Goal: Contribute content: Contribute content

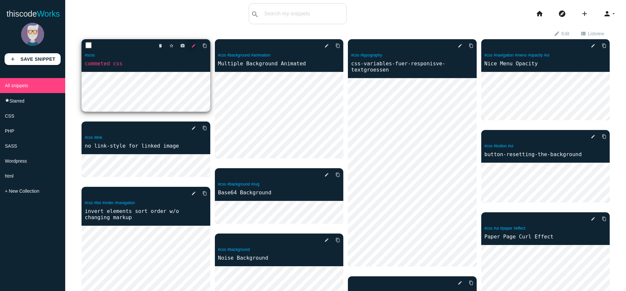
click at [192, 43] on icon "edit" at bounding box center [193, 46] width 5 height 12
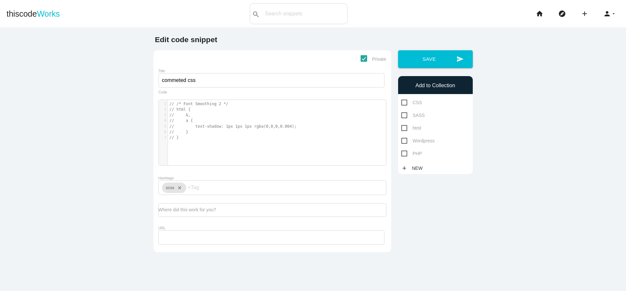
click at [235, 128] on span "// text-shadow: 1px 1px 1px rgba(0,0,0,0.004);" at bounding box center [233, 126] width 127 height 5
type textarea "// /* Font Smoothing 2 */ // html { // &, // a { // text-shadow: 1px 1px 1px rg…"
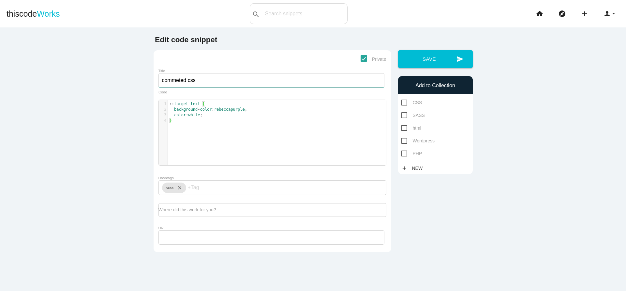
click at [217, 79] on input "commeted css" at bounding box center [271, 80] width 226 height 14
paste input "::target-text"
type input "Style ::target-text"
click at [180, 188] on icon "close" at bounding box center [178, 187] width 8 height 10
click at [189, 206] on span "cs s" at bounding box center [181, 202] width 39 height 16
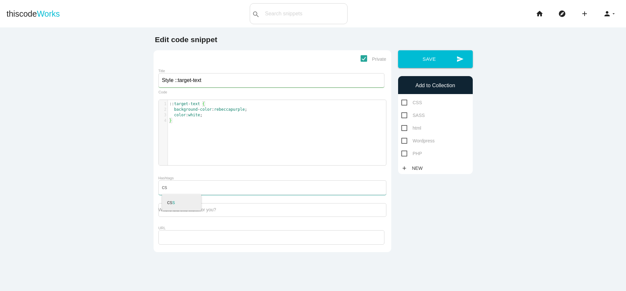
type input "css"
type input "jump-links"
type input "anchors"
click at [256, 187] on input "anchors" at bounding box center [241, 187] width 39 height 14
click at [226, 244] on input "URL" at bounding box center [271, 237] width 226 height 14
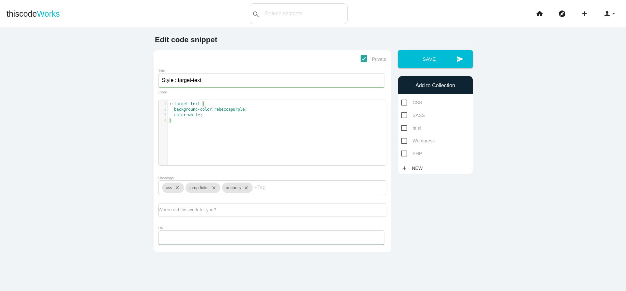
paste input "https://developer.mozilla.org/de/docs/Web/CSS/::target-text"
type input "https://developer.mozilla.org/de/docs/Web/CSS/::target-text"
click at [404, 103] on span "CSS" at bounding box center [411, 102] width 21 height 8
click at [404, 103] on input "CSS" at bounding box center [403, 100] width 4 height 4
checkbox input "true"
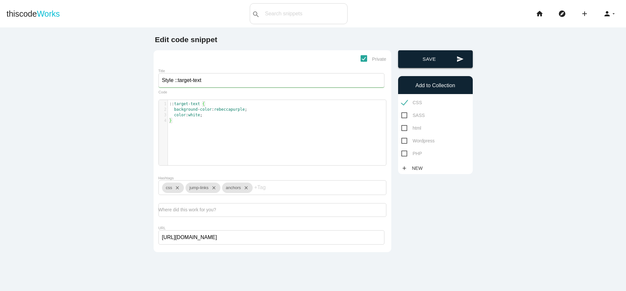
click at [436, 63] on button "send Save" at bounding box center [435, 59] width 75 height 18
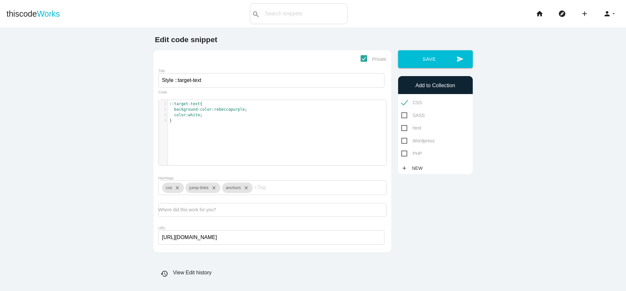
click at [196, 212] on label "Where did this work for you?" at bounding box center [187, 209] width 58 height 5
click at [196, 212] on textarea "Where did this work for you?" at bounding box center [272, 210] width 228 height 14
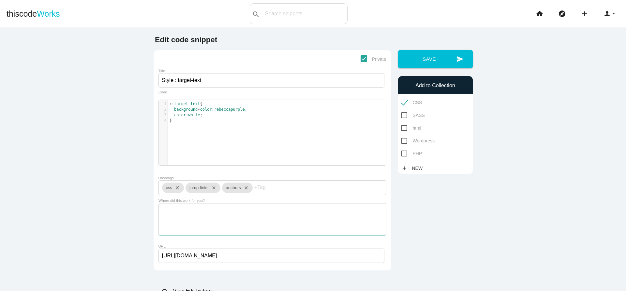
paste textarea "https://sunkanmii.github.io/-target-text-example/#:~:text=This%20part%20should%…"
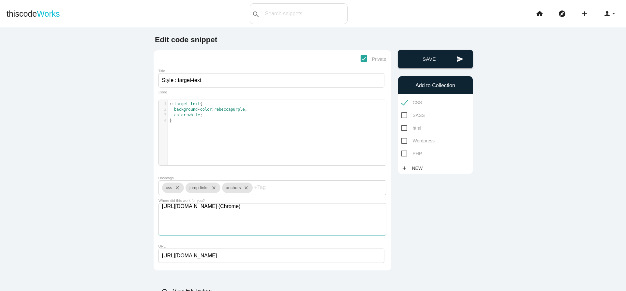
type textarea "https://sunkanmii.github.io/-target-text-example/#:~:text=This%20part%20should%…"
click at [437, 61] on button "send Save" at bounding box center [435, 59] width 75 height 18
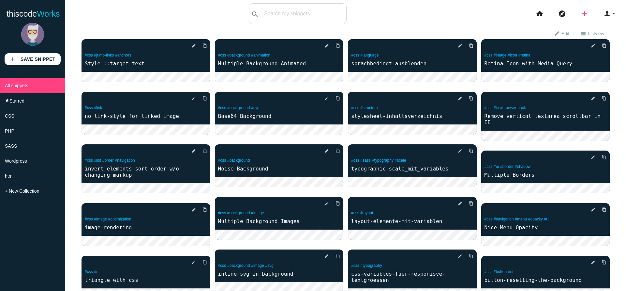
click at [588, 15] on icon "add" at bounding box center [585, 13] width 8 height 21
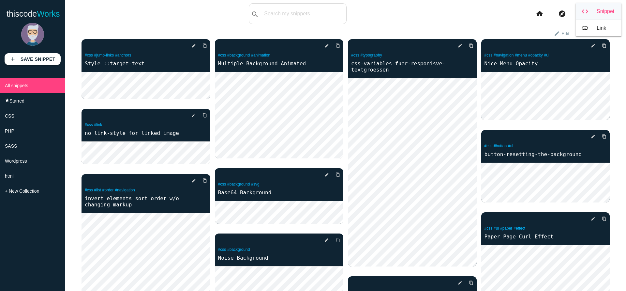
click at [614, 14] on link "code Snippet" at bounding box center [599, 11] width 46 height 16
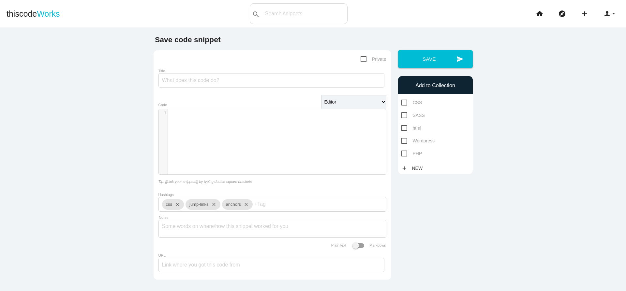
scroll to position [1, 0]
click at [195, 133] on div "​ x 1 ​" at bounding box center [277, 146] width 237 height 75
click at [199, 229] on textarea "Notes" at bounding box center [272, 227] width 221 height 14
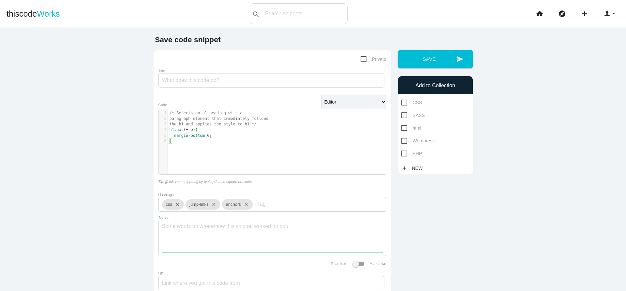
paste textarea "Die :has()-Pseudoklasse übernimmt die Spezifität des spezifischsten Selektors i…"
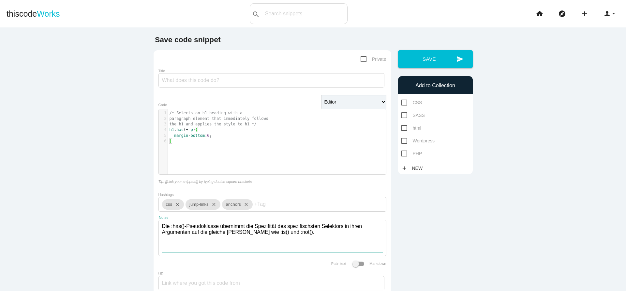
type textarea "Die :has()-Pseudoklasse übernimmt die Spezifität des spezifischsten Selektors i…"
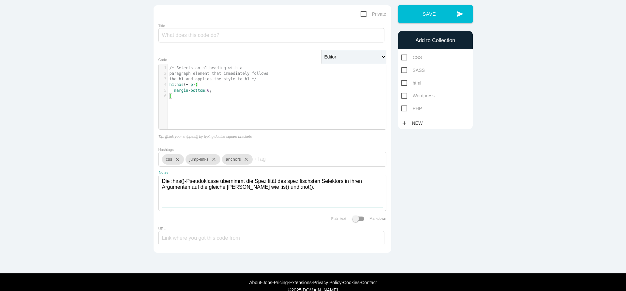
scroll to position [58, 0]
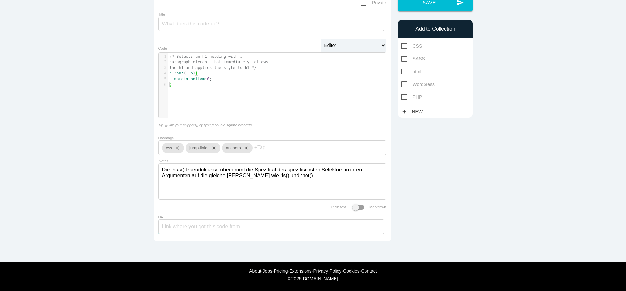
click at [252, 226] on input "URL" at bounding box center [271, 226] width 226 height 14
paste input "[URL][DOMAIN_NAME]"
type input "[URL][DOMAIN_NAME]"
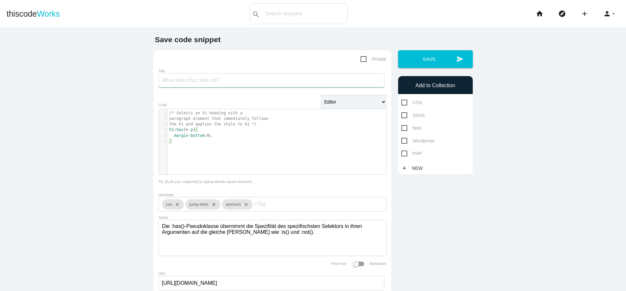
click at [218, 83] on input "Title" at bounding box center [271, 80] width 226 height 14
paste input ":has()"
type input "Select Element that Contain a Thing :has()"
click at [403, 102] on span "CSS" at bounding box center [411, 102] width 21 height 8
click at [403, 102] on input "CSS" at bounding box center [403, 100] width 4 height 4
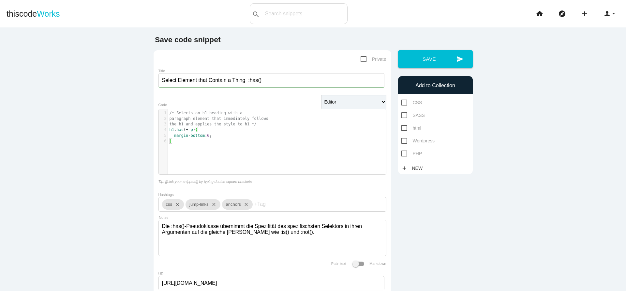
checkbox input "true"
click at [242, 204] on icon "close" at bounding box center [245, 204] width 8 height 10
click at [214, 207] on icon "close" at bounding box center [213, 204] width 8 height 10
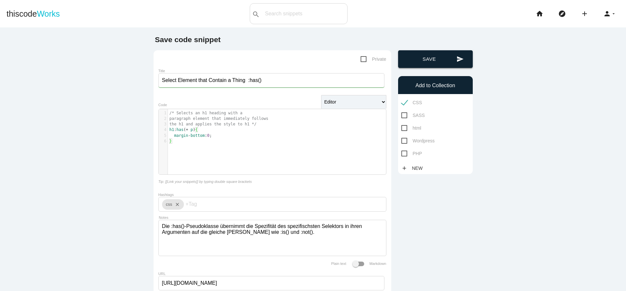
click at [416, 61] on button "send Save" at bounding box center [435, 59] width 75 height 18
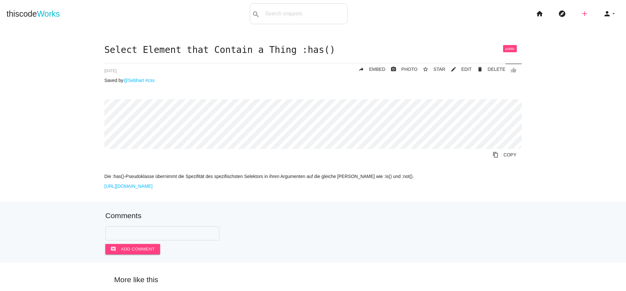
click at [585, 12] on icon "add" at bounding box center [585, 13] width 8 height 21
click at [605, 10] on link "code Snippet" at bounding box center [599, 11] width 46 height 16
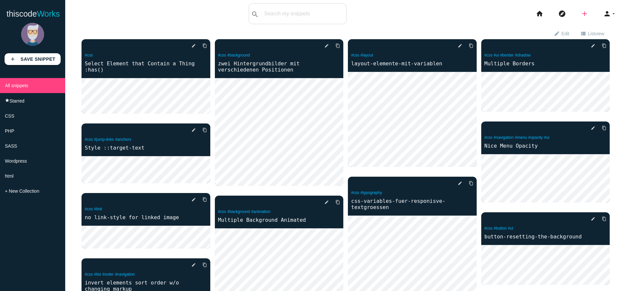
click at [584, 13] on icon "add" at bounding box center [585, 13] width 8 height 21
click at [606, 14] on link "code Snippet" at bounding box center [599, 11] width 46 height 16
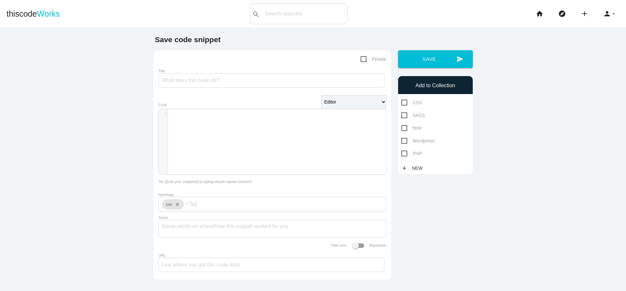
scroll to position [1, 0]
click at [239, 120] on div "​ x 1 ​" at bounding box center [277, 146] width 237 height 75
click at [262, 266] on input "URL" at bounding box center [271, 264] width 226 height 14
paste input "[URL][DOMAIN_NAME]"
type input "[URL][DOMAIN_NAME]"
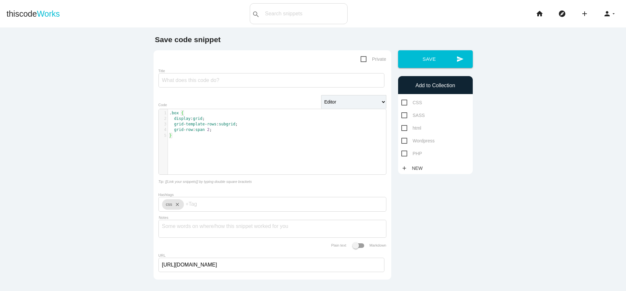
click at [241, 222] on form "Private Title Editor HTML Editor Javascript Editor PHP Editor Python Editor Aut…" at bounding box center [272, 164] width 228 height 219
click at [245, 209] on div "css close" at bounding box center [272, 204] width 228 height 15
type input "layout"
type input "card"
click at [225, 79] on input "Title" at bounding box center [271, 80] width 226 height 14
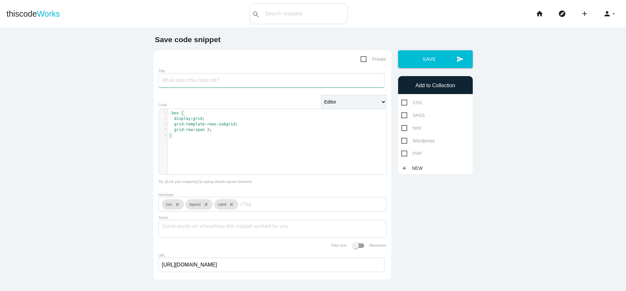
paste input "grid-template-rows: subgrid;"
type input "grid-template-rows: subgrid;"
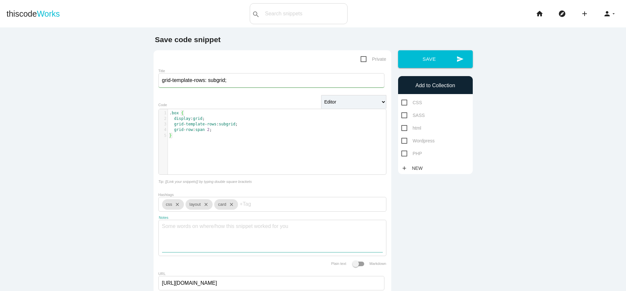
click at [264, 227] on textarea "Notes" at bounding box center [272, 236] width 221 height 32
paste textarea "Nun passen sich sowohl die drei Header-Bereiche als auch die drei Inhaltsbereic…"
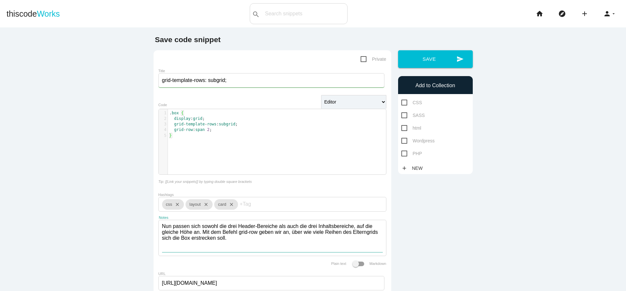
type textarea "Nun passen sich sowohl die drei Header-Bereiche als auch die drei Inhaltsbereic…"
click at [402, 101] on span "CSS" at bounding box center [411, 102] width 21 height 8
click at [402, 101] on input "CSS" at bounding box center [403, 100] width 4 height 4
checkbox input "true"
click at [362, 60] on span "Private" at bounding box center [374, 59] width 26 height 8
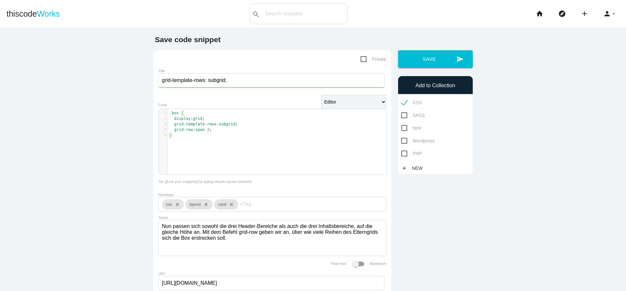
click at [362, 59] on input "Private" at bounding box center [363, 57] width 4 height 4
checkbox input "true"
click at [431, 63] on button "send Save" at bounding box center [435, 59] width 75 height 18
